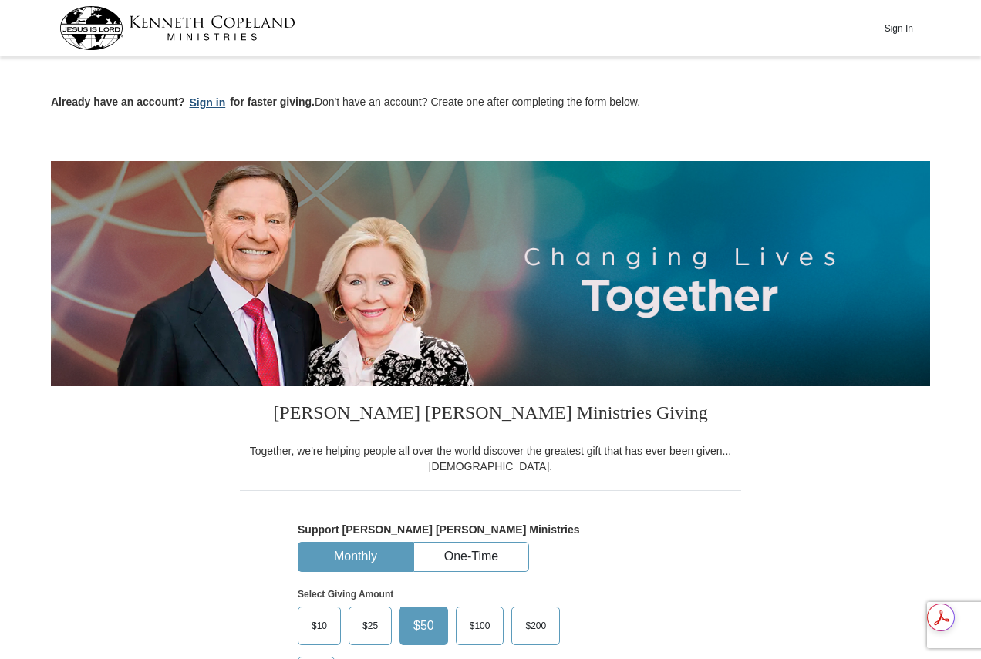
click at [207, 98] on button "Sign in" at bounding box center [207, 103] width 45 height 18
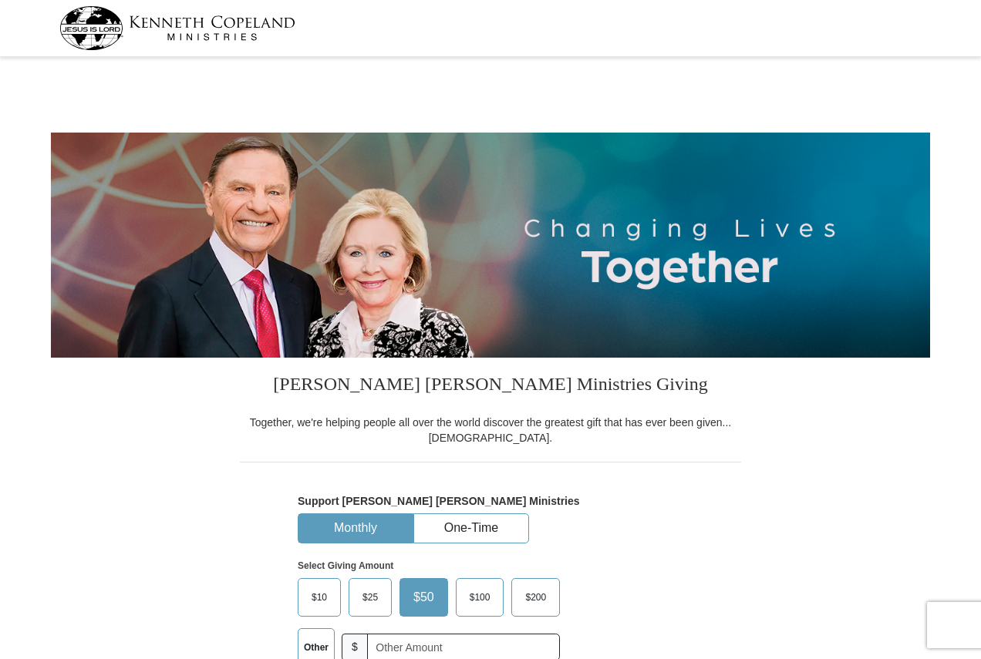
select select "OK"
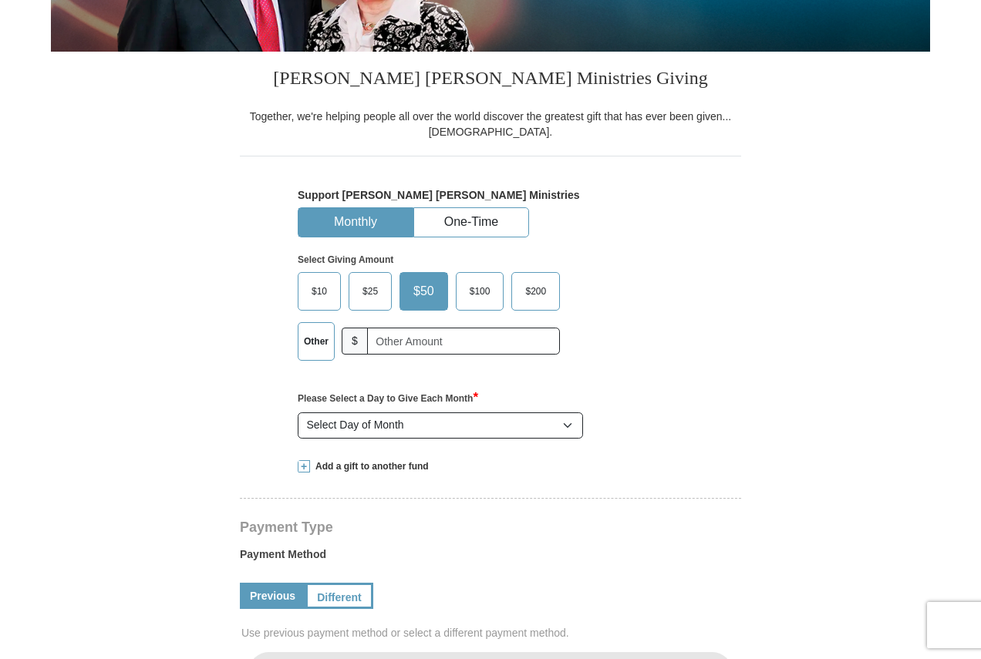
scroll to position [308, 0]
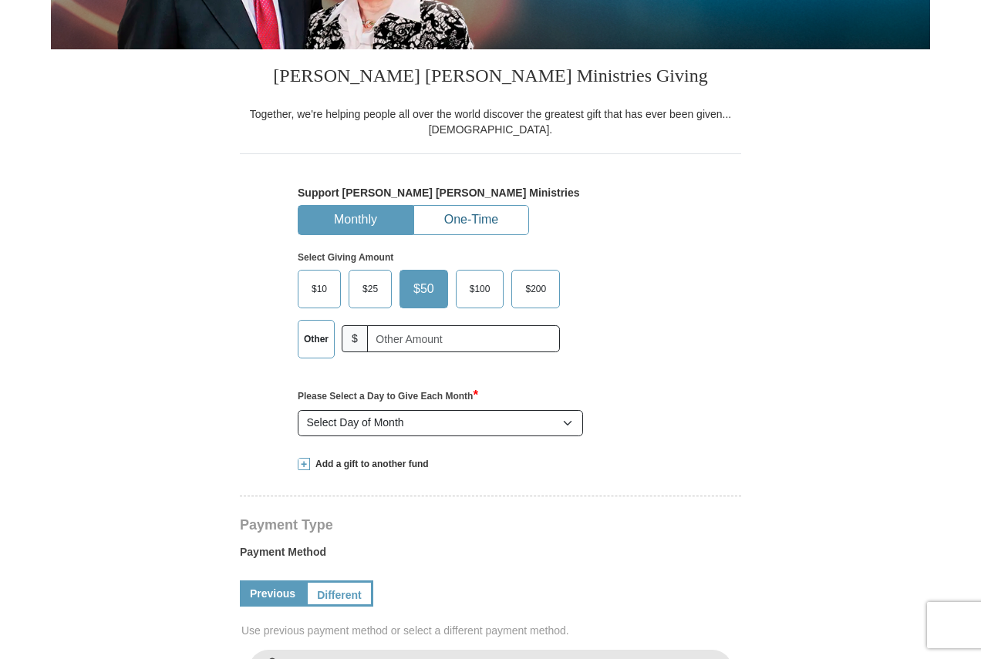
click at [491, 214] on button "One-Time" at bounding box center [471, 220] width 114 height 29
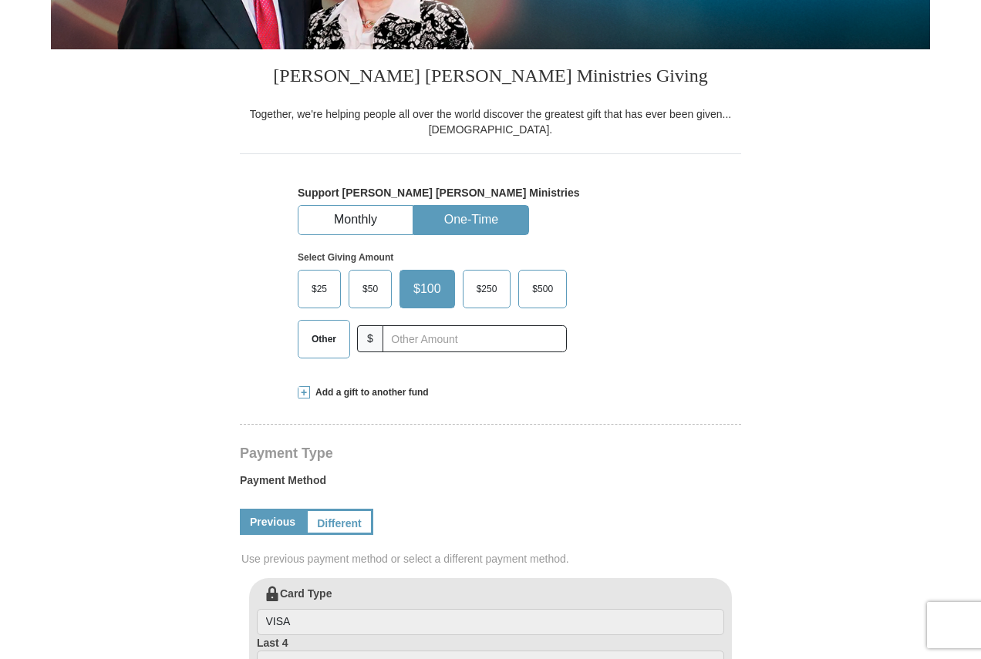
click at [432, 287] on span "$100" at bounding box center [427, 289] width 43 height 23
click at [0, 0] on input "$100" at bounding box center [0, 0] width 0 height 0
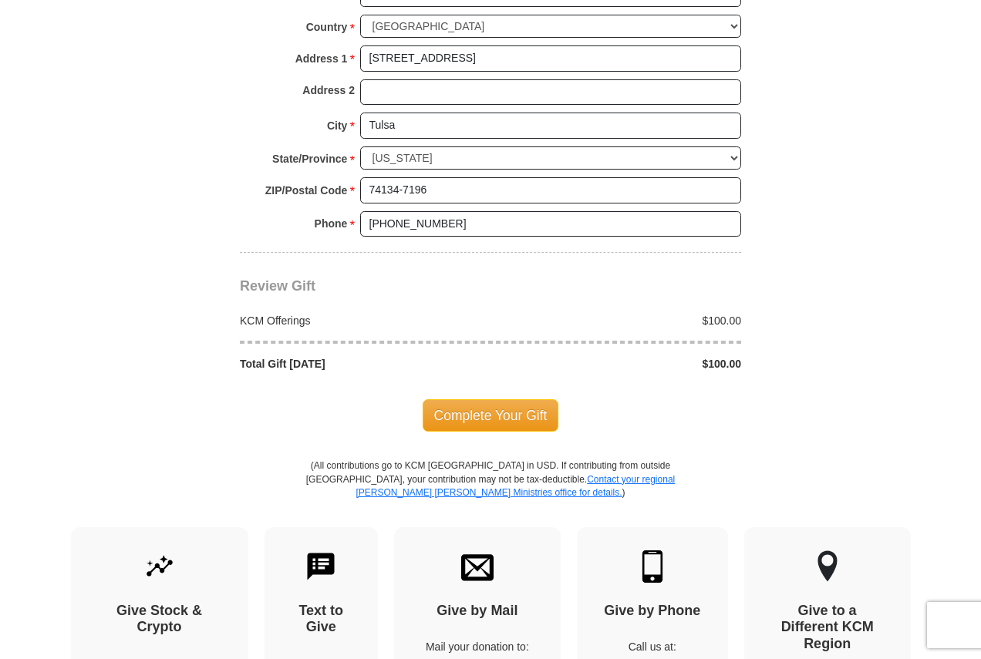
scroll to position [1234, 0]
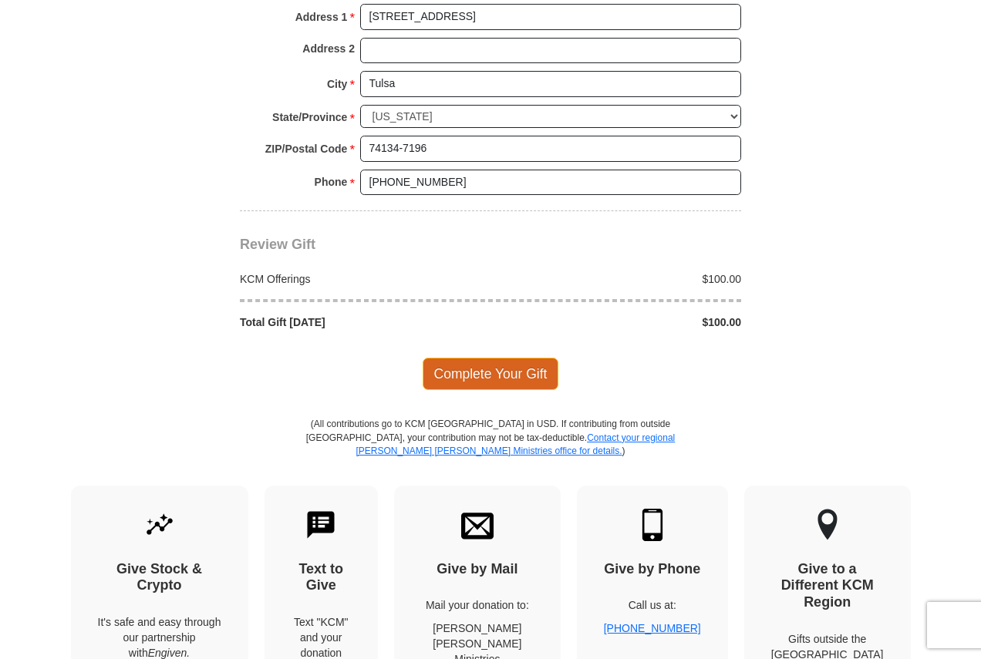
click at [501, 365] on span "Complete Your Gift" at bounding box center [491, 374] width 136 height 32
